Goal: Find specific page/section: Find specific page/section

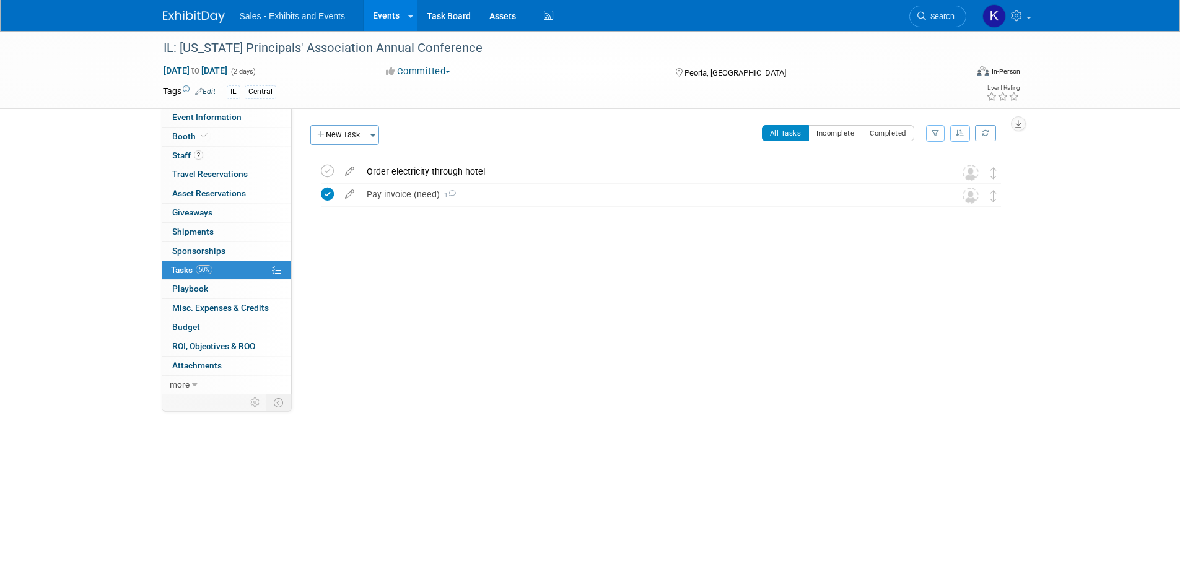
click at [190, 15] on img at bounding box center [194, 17] width 62 height 12
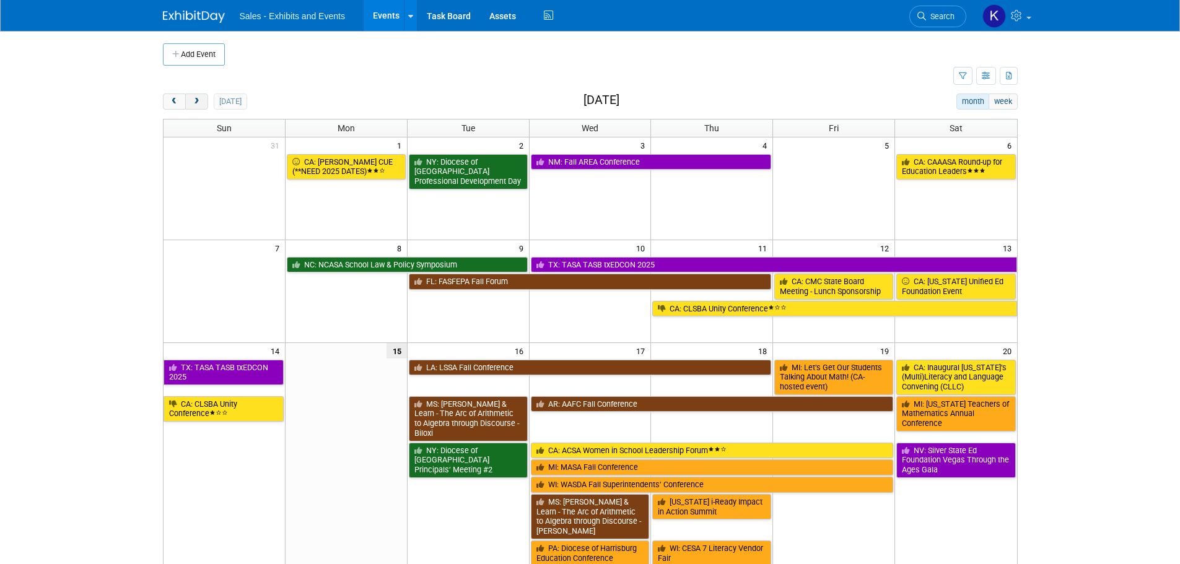
click at [198, 105] on span "next" at bounding box center [196, 102] width 9 height 8
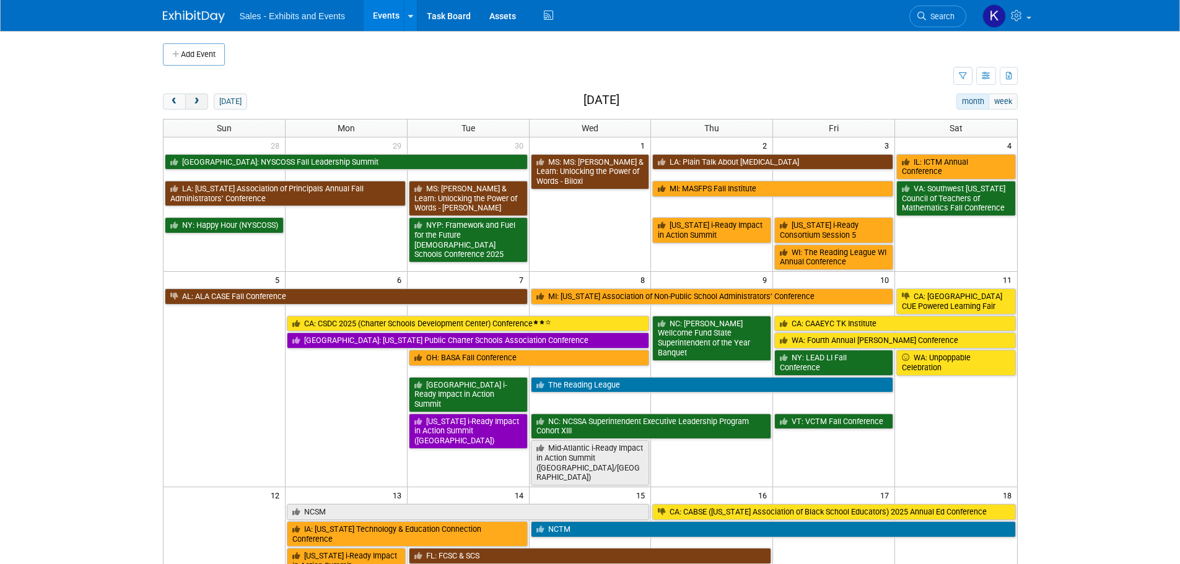
click at [198, 105] on span "next" at bounding box center [196, 102] width 9 height 8
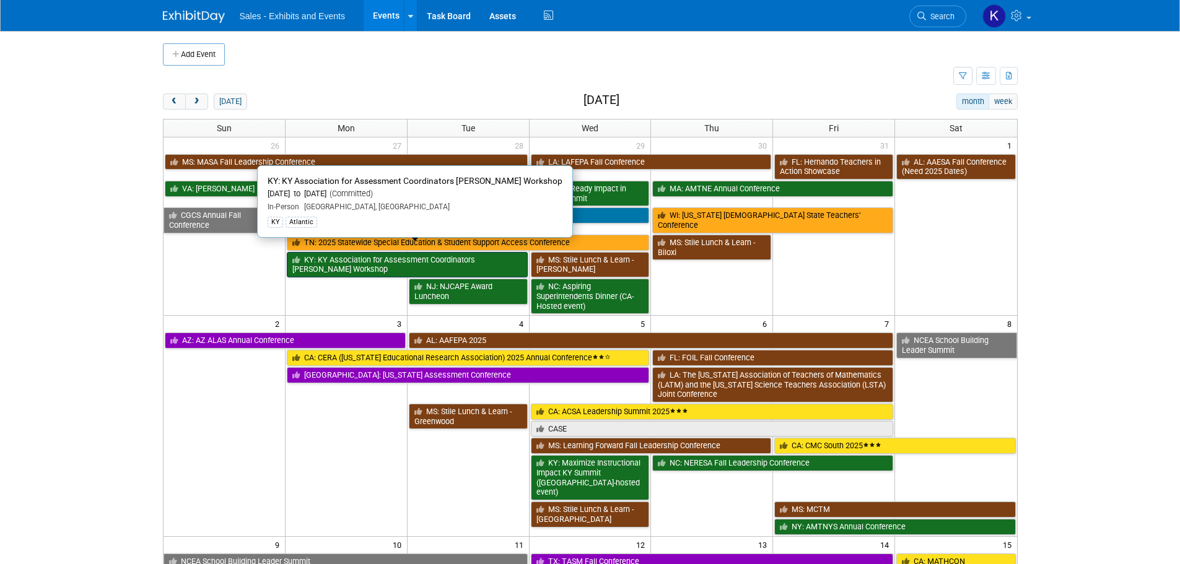
click at [346, 253] on link "KY: KY Association for Assessment Coordinators Scott Trimble Workshop" at bounding box center [407, 264] width 241 height 25
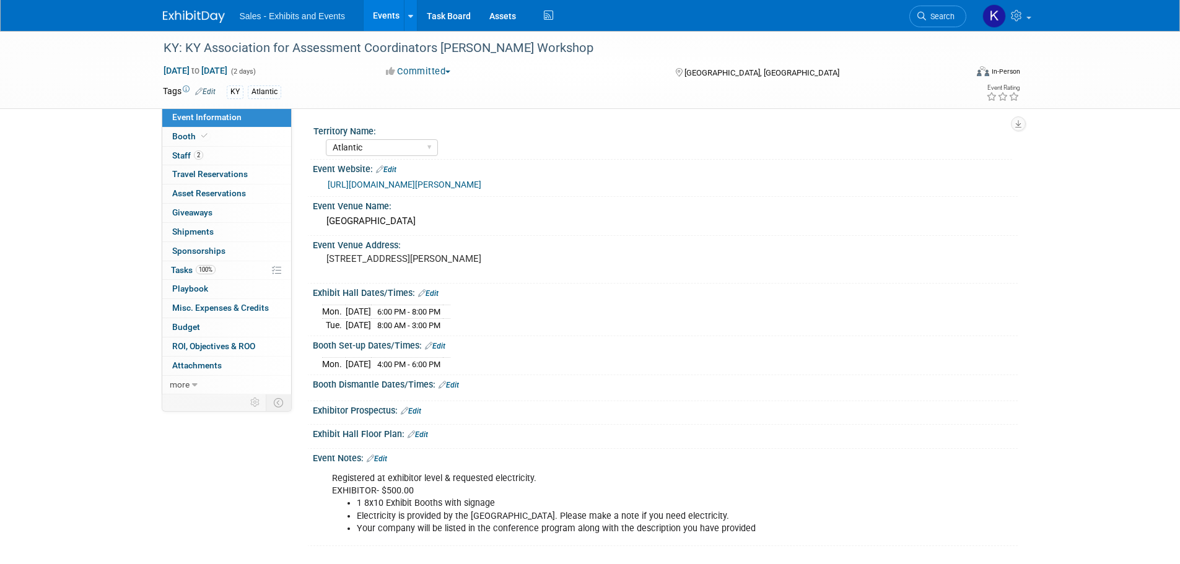
select select "Atlantic"
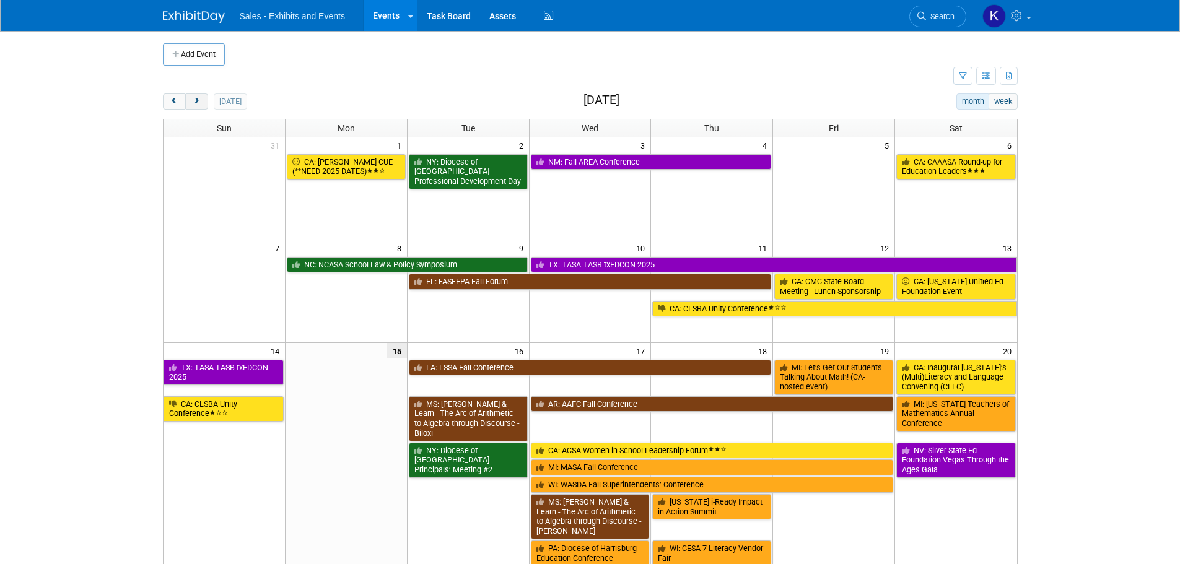
drag, startPoint x: 200, startPoint y: 105, endPoint x: 206, endPoint y: 106, distance: 6.2
click at [200, 105] on span "next" at bounding box center [196, 102] width 9 height 8
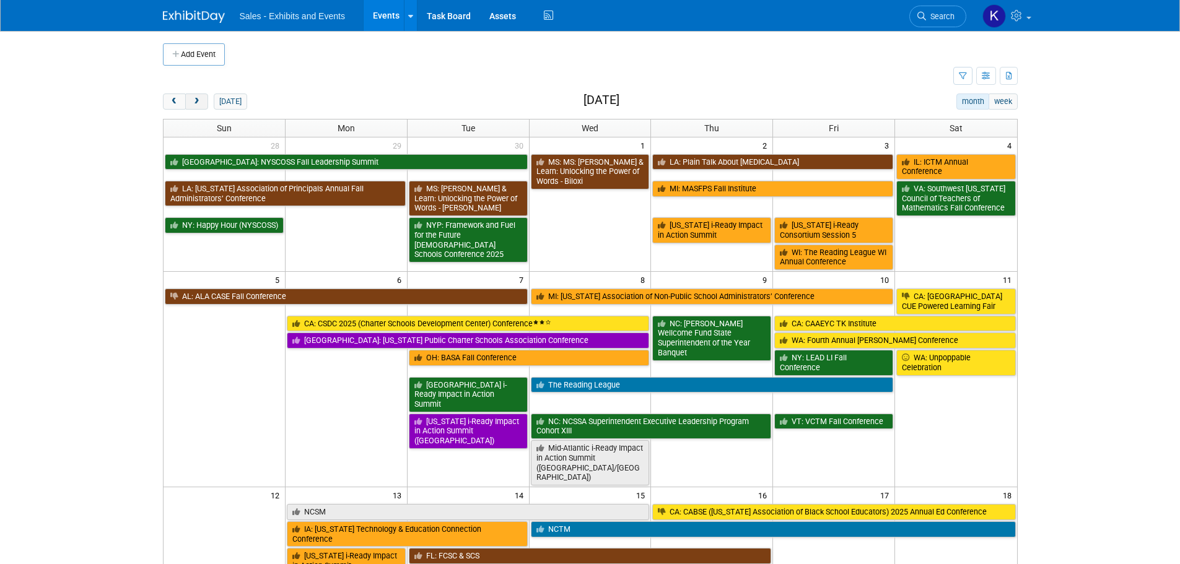
click at [203, 100] on button "next" at bounding box center [196, 102] width 23 height 16
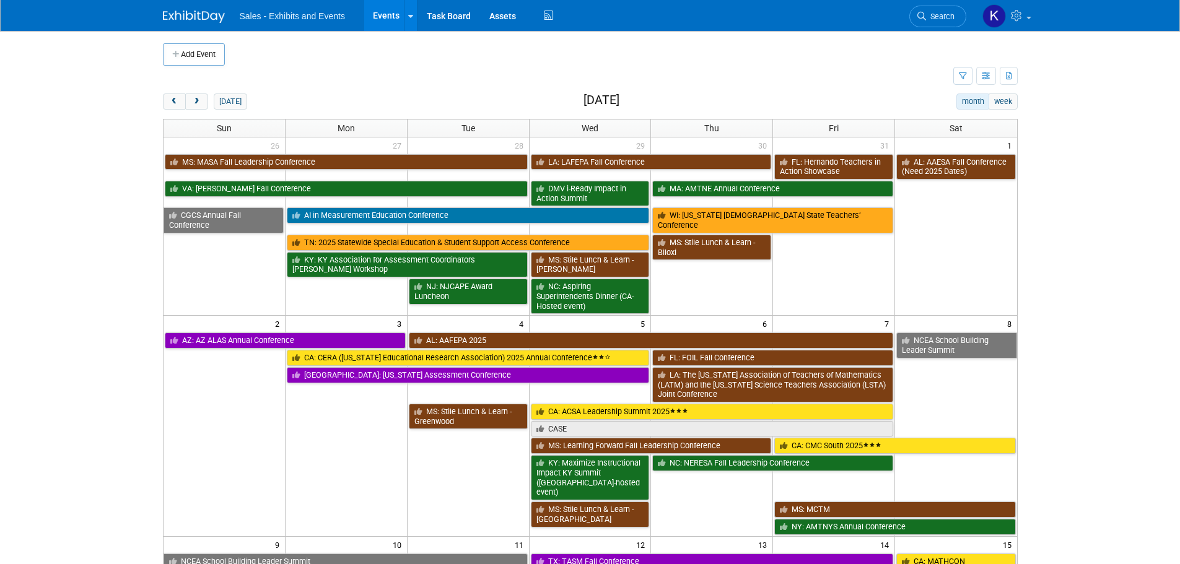
drag, startPoint x: 169, startPoint y: 102, endPoint x: 240, endPoint y: 113, distance: 72.0
click at [170, 103] on span "prev" at bounding box center [174, 102] width 9 height 8
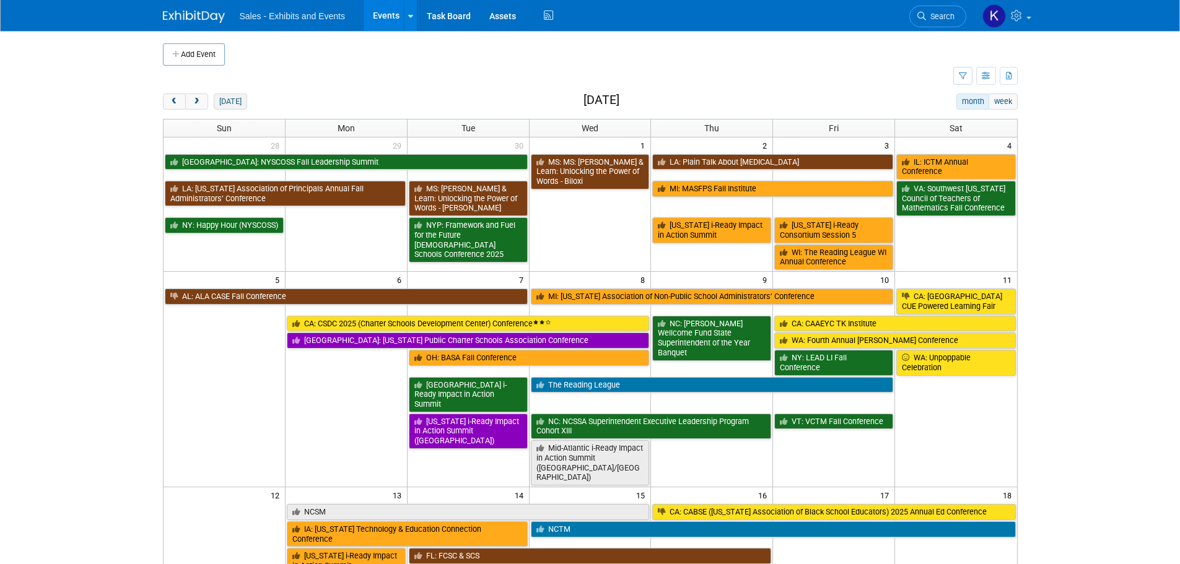
drag, startPoint x: 203, startPoint y: 95, endPoint x: 226, endPoint y: 100, distance: 23.4
click at [203, 95] on button "next" at bounding box center [196, 102] width 23 height 16
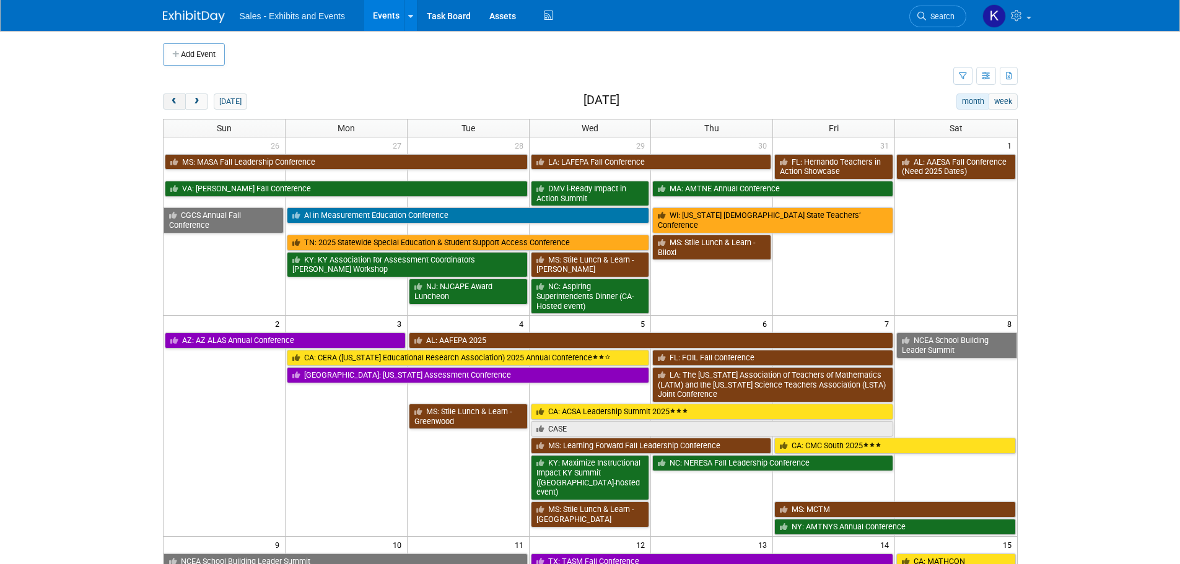
click at [175, 98] on span "prev" at bounding box center [174, 102] width 9 height 8
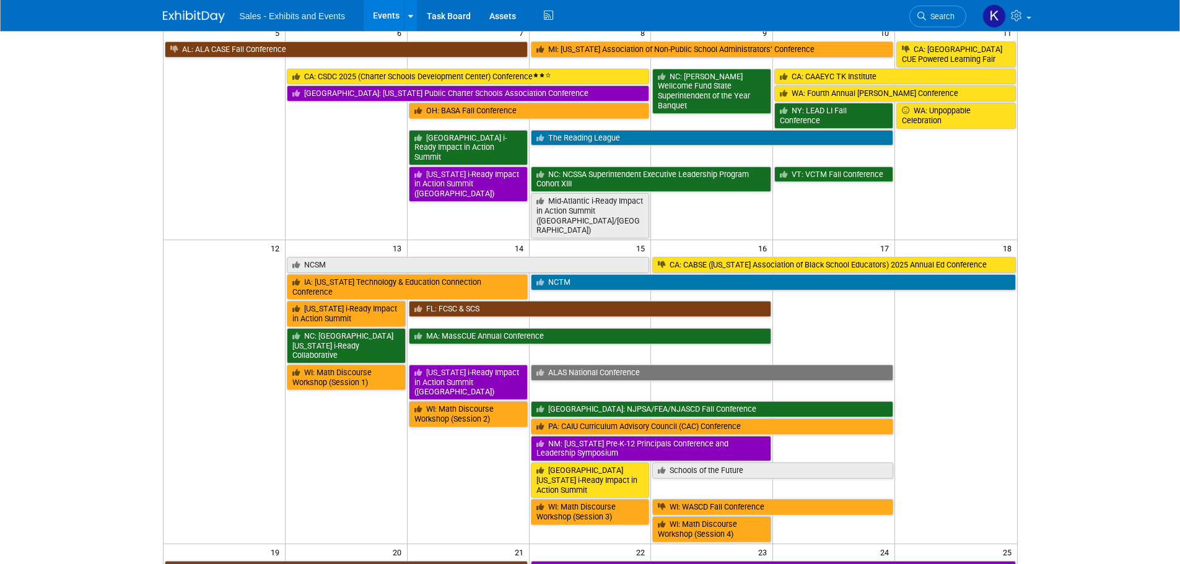
scroll to position [248, 0]
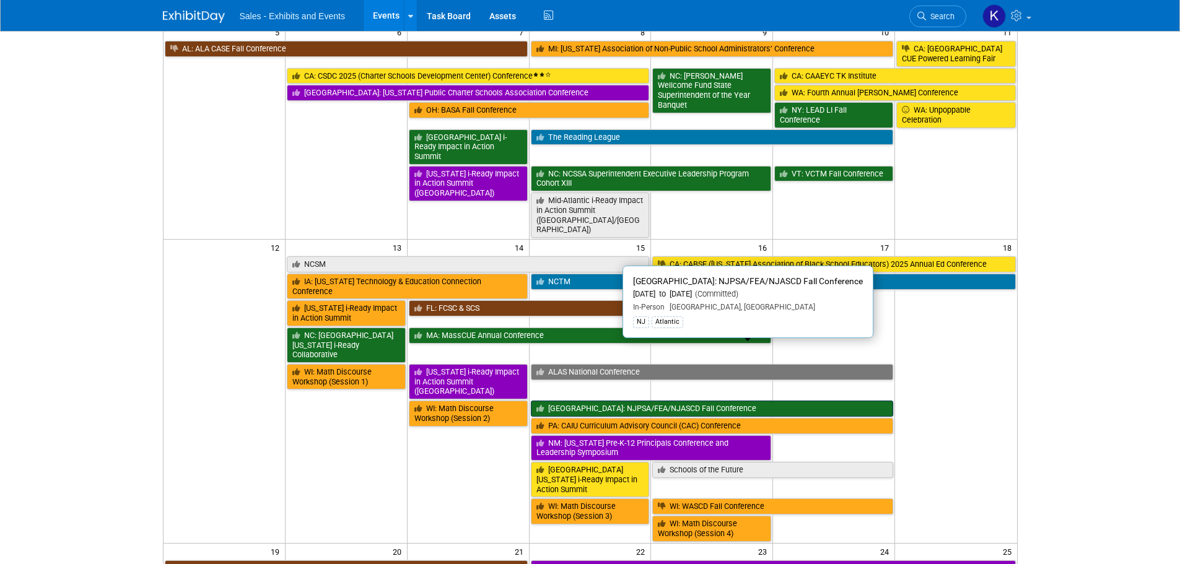
click at [648, 401] on link "[GEOGRAPHIC_DATA]: NJPSA/FEA/NJASCD Fall Conference" at bounding box center [712, 409] width 363 height 16
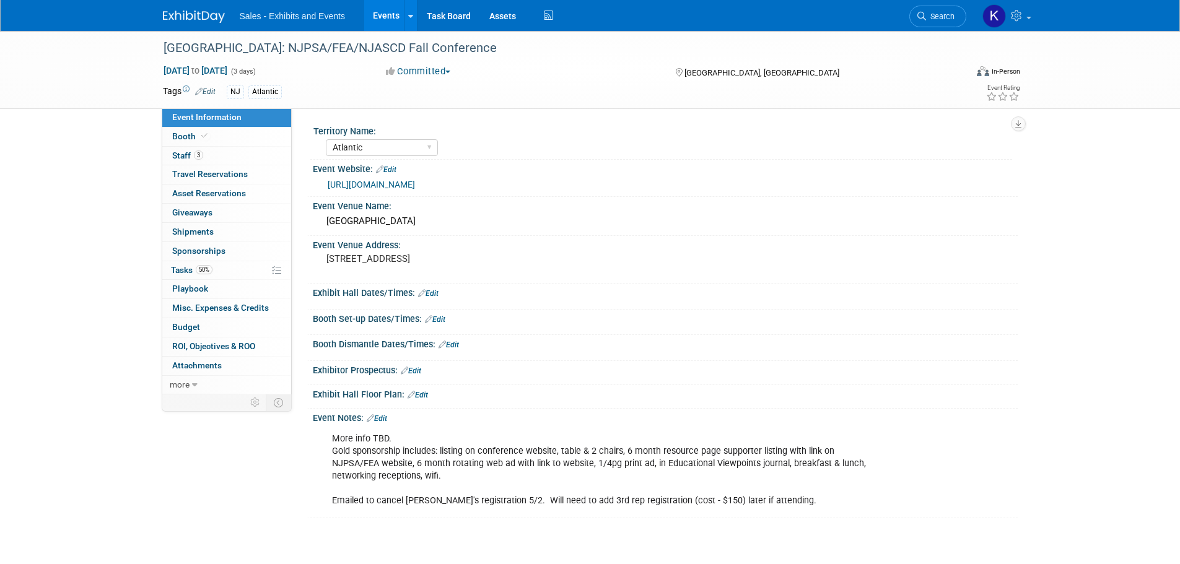
select select "Atlantic"
